Goal: Information Seeking & Learning: Learn about a topic

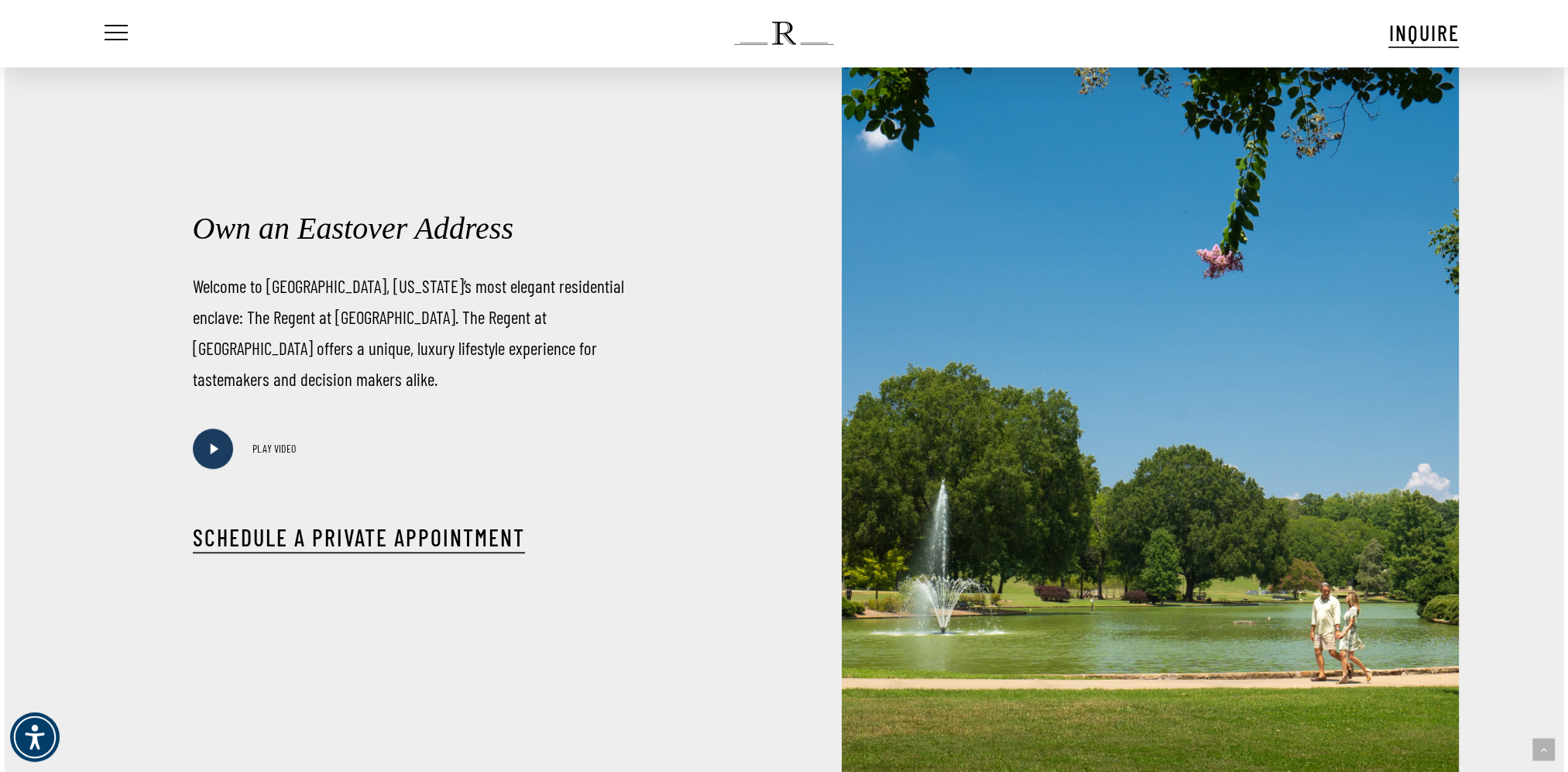
scroll to position [853, 0]
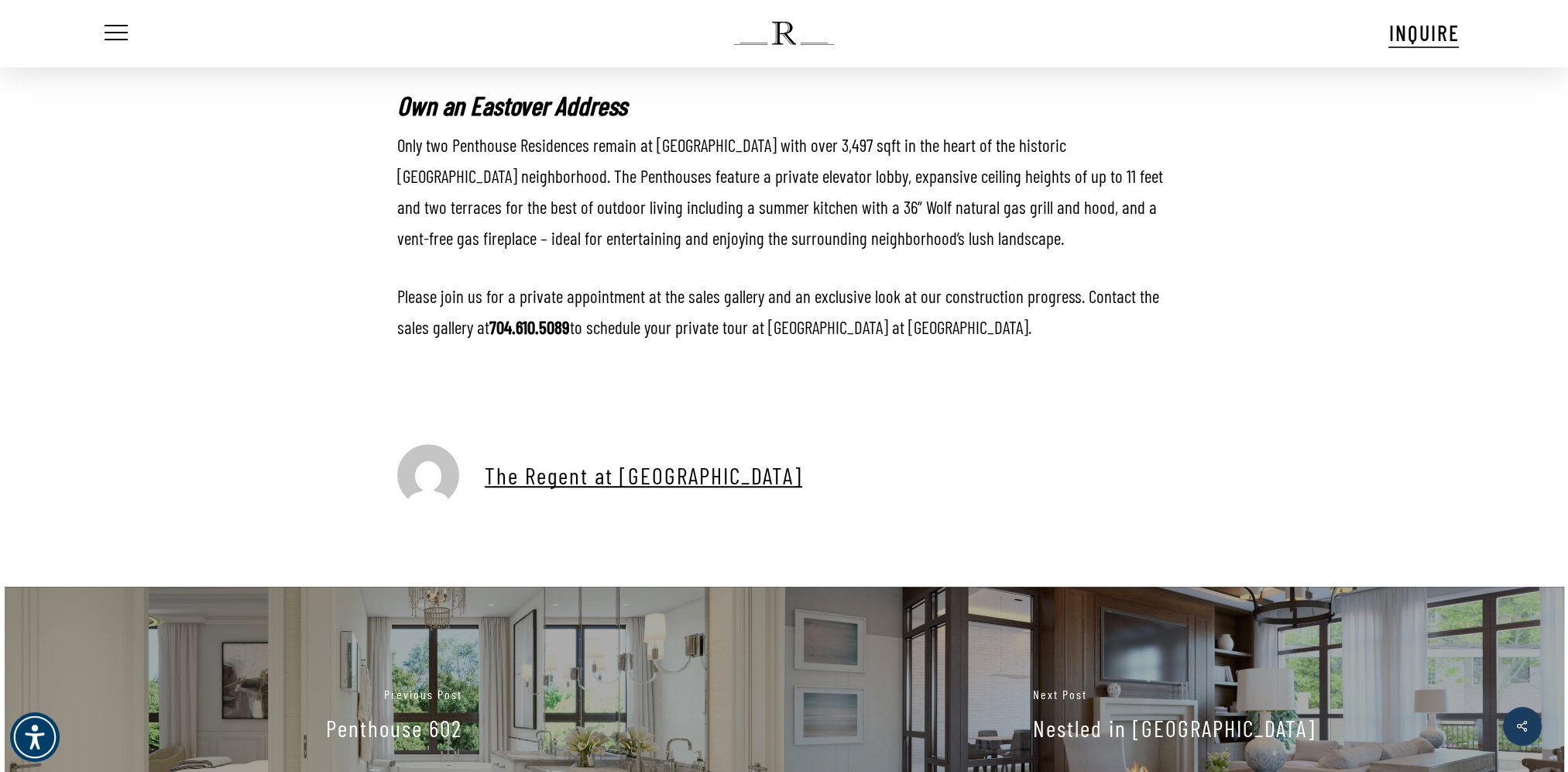
scroll to position [1137, 0]
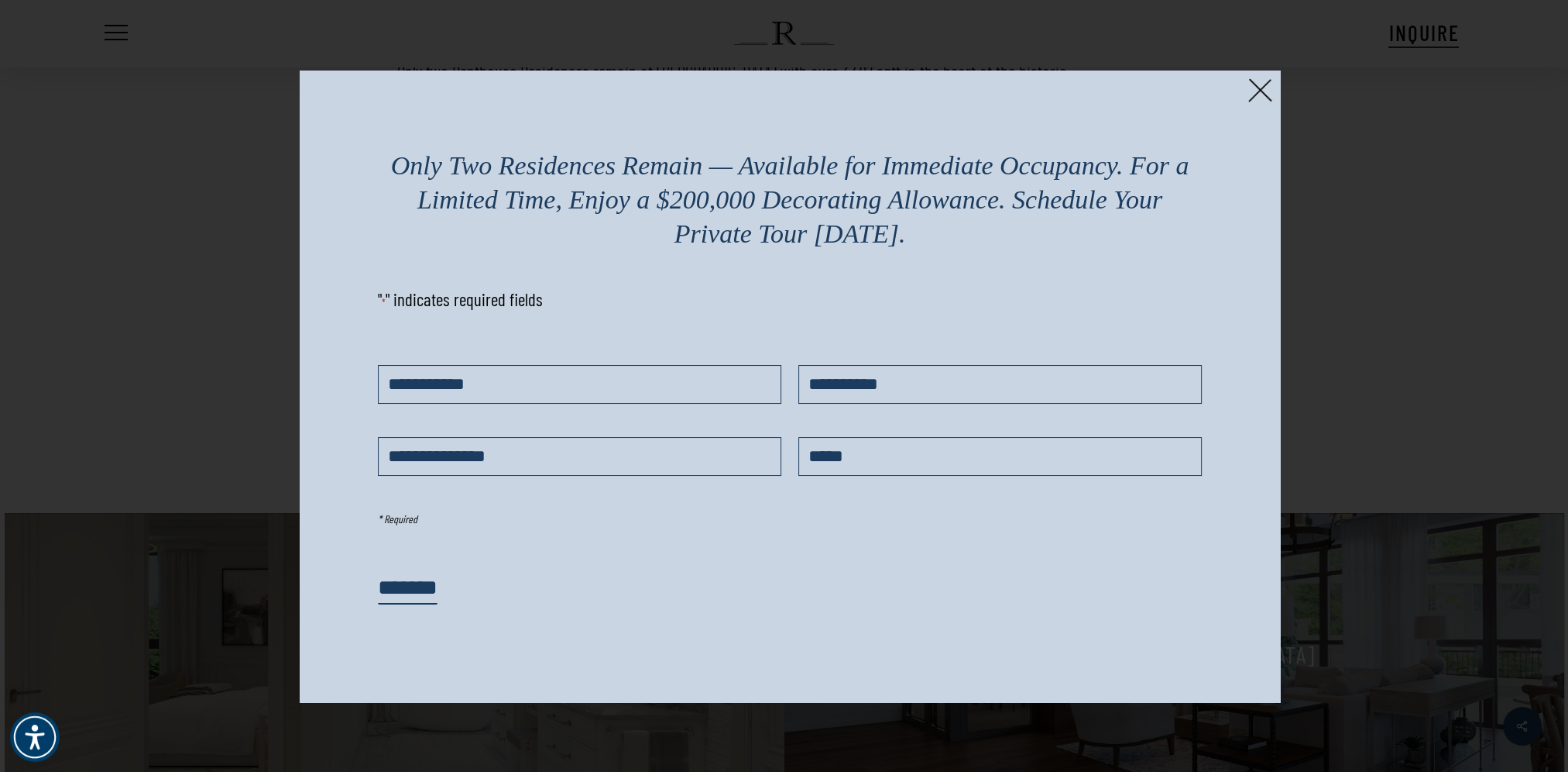
click at [1264, 90] on img at bounding box center [1260, 90] width 24 height 24
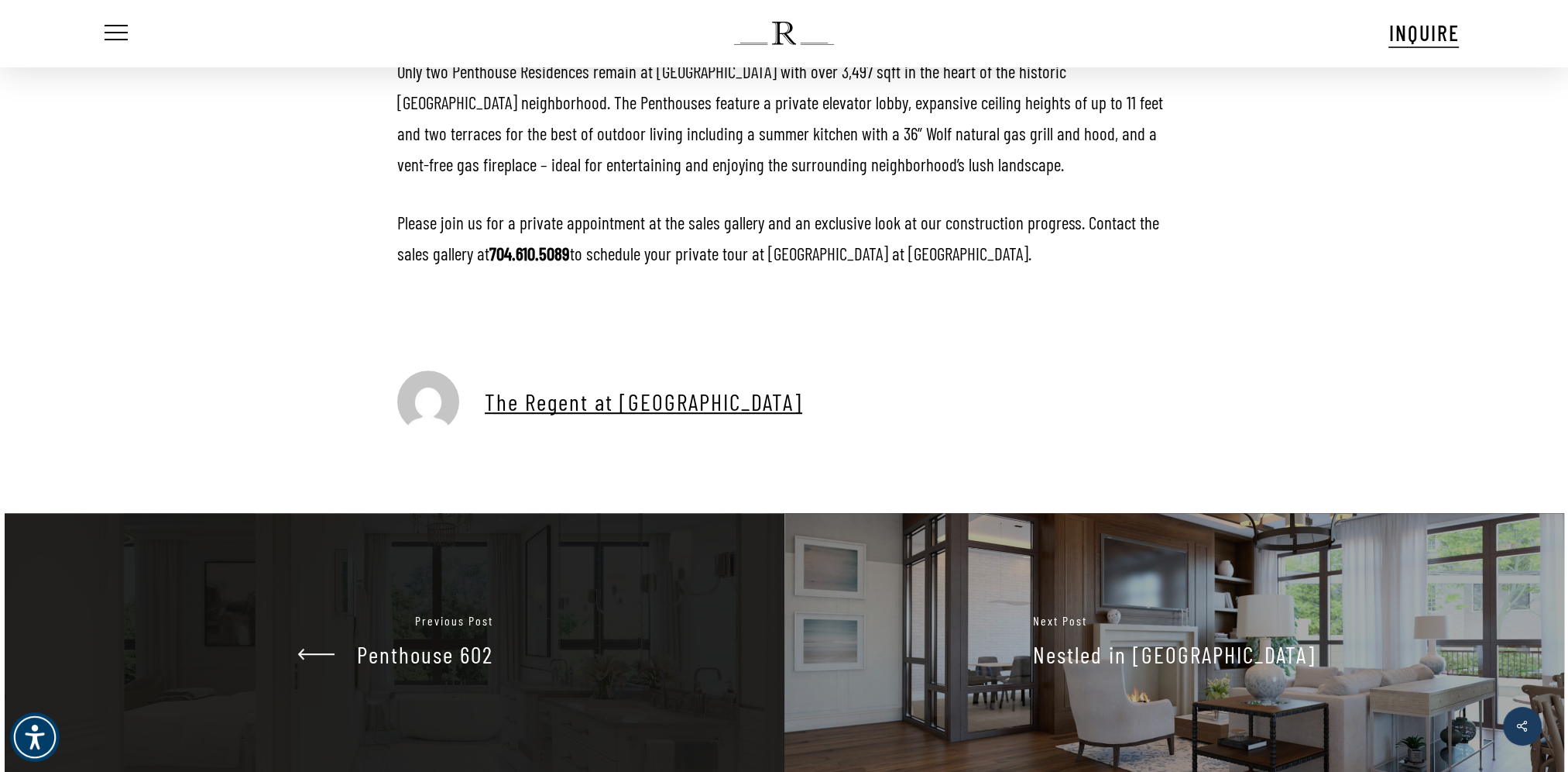
click at [297, 652] on link "Penthouse 602" at bounding box center [395, 643] width 780 height 260
